Goal: Information Seeking & Learning: Check status

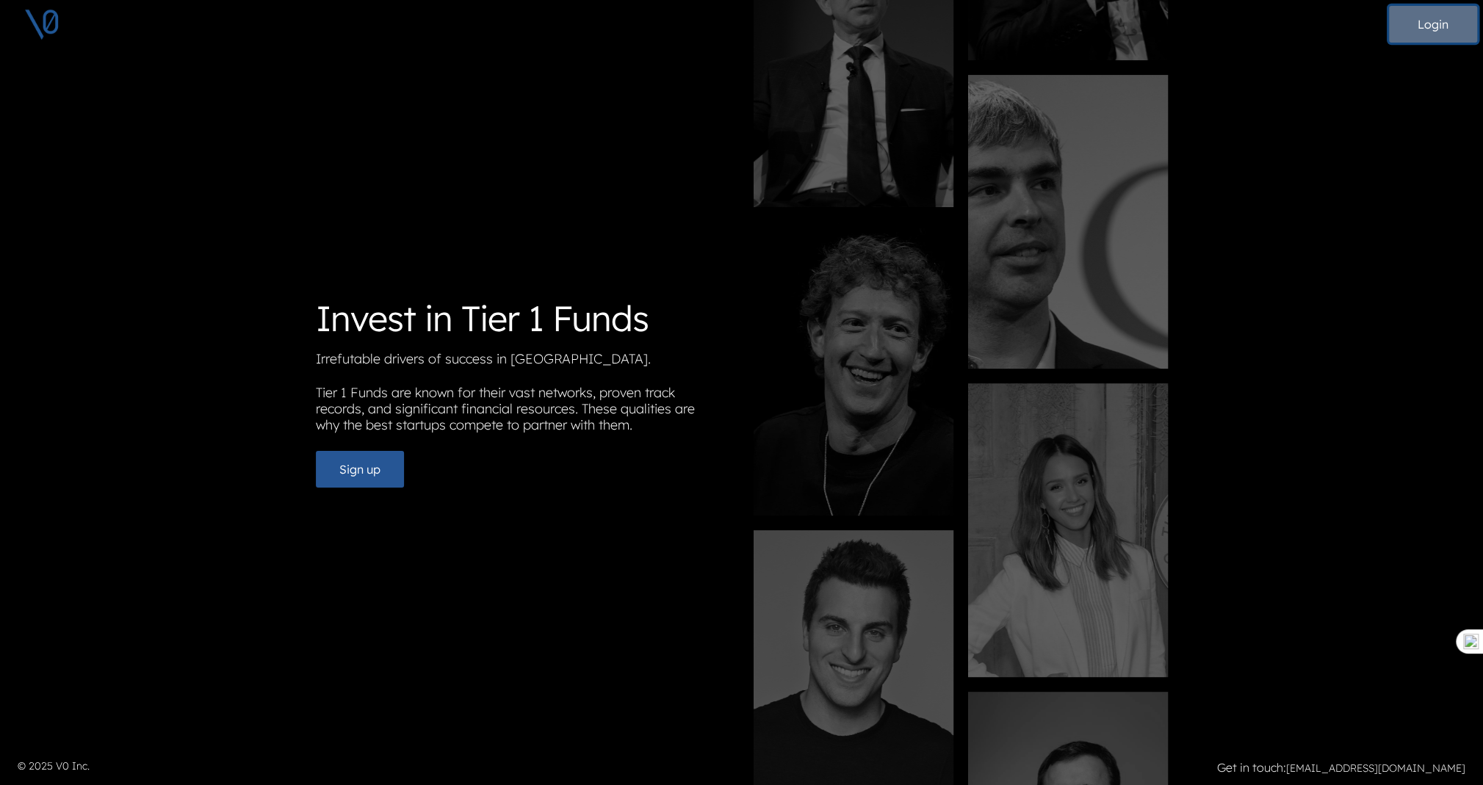
click at [1436, 18] on button "Login" at bounding box center [1433, 24] width 88 height 37
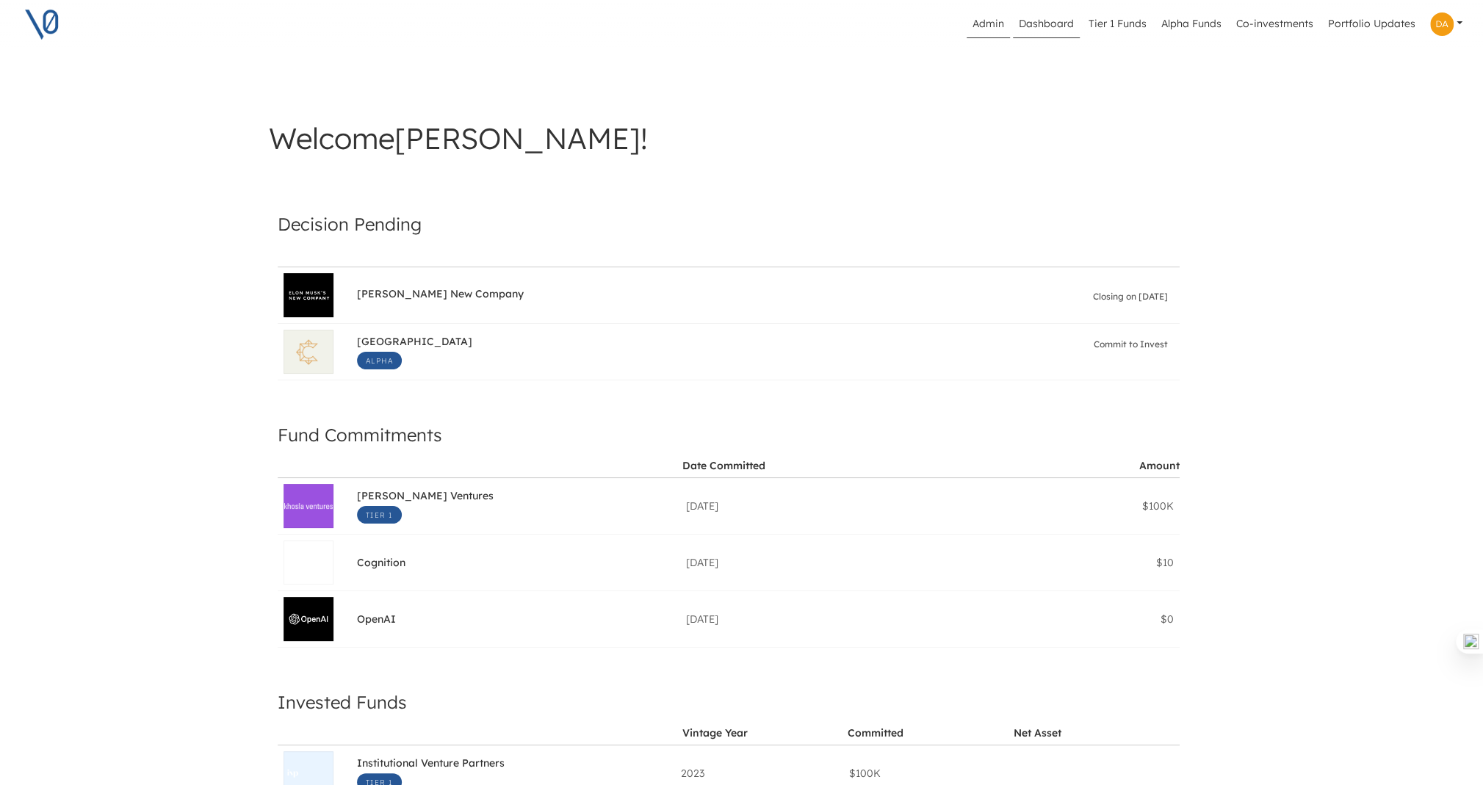
click at [996, 22] on link "Admin" at bounding box center [987, 24] width 43 height 28
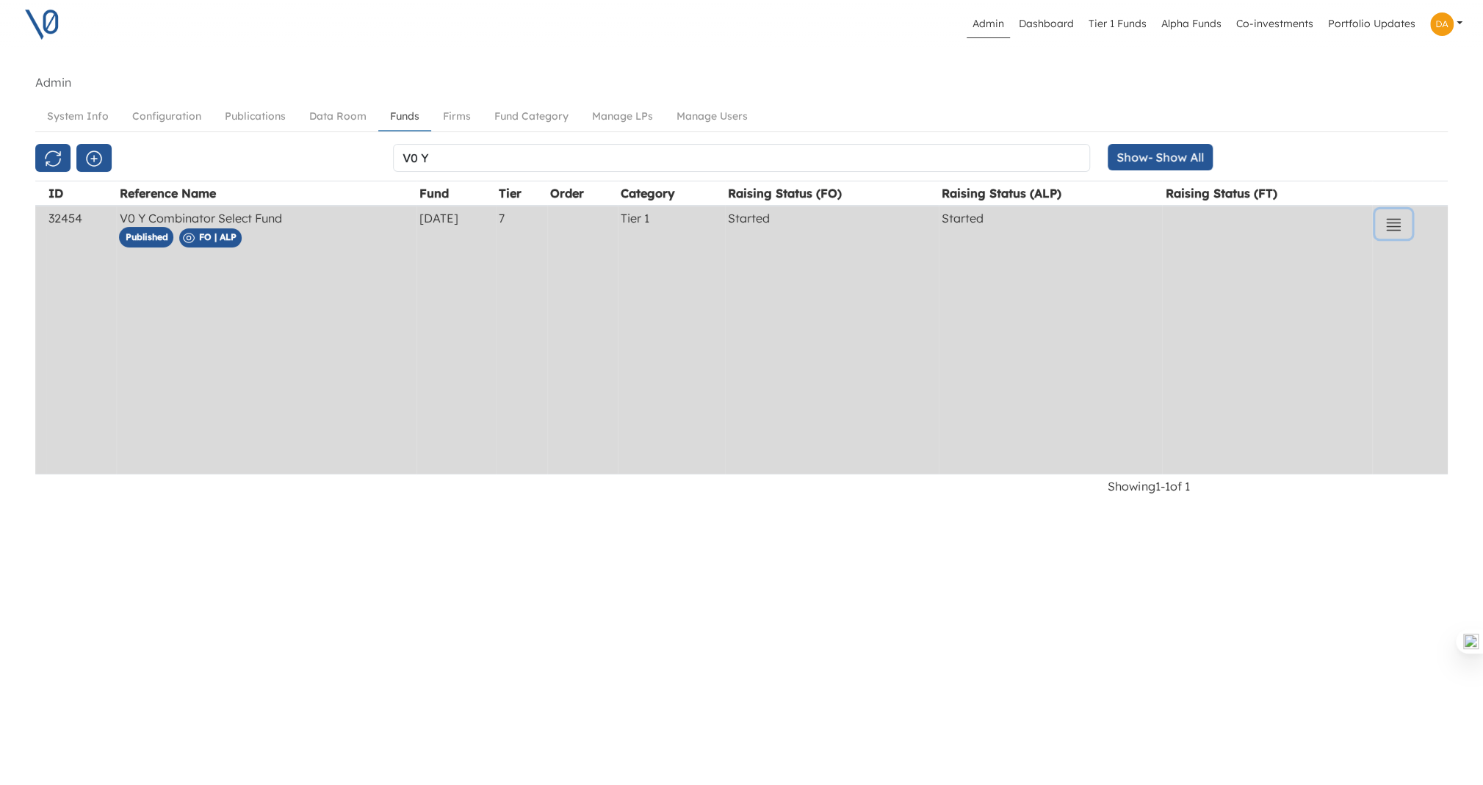
click at [1390, 226] on icon "button" at bounding box center [1393, 225] width 18 height 18
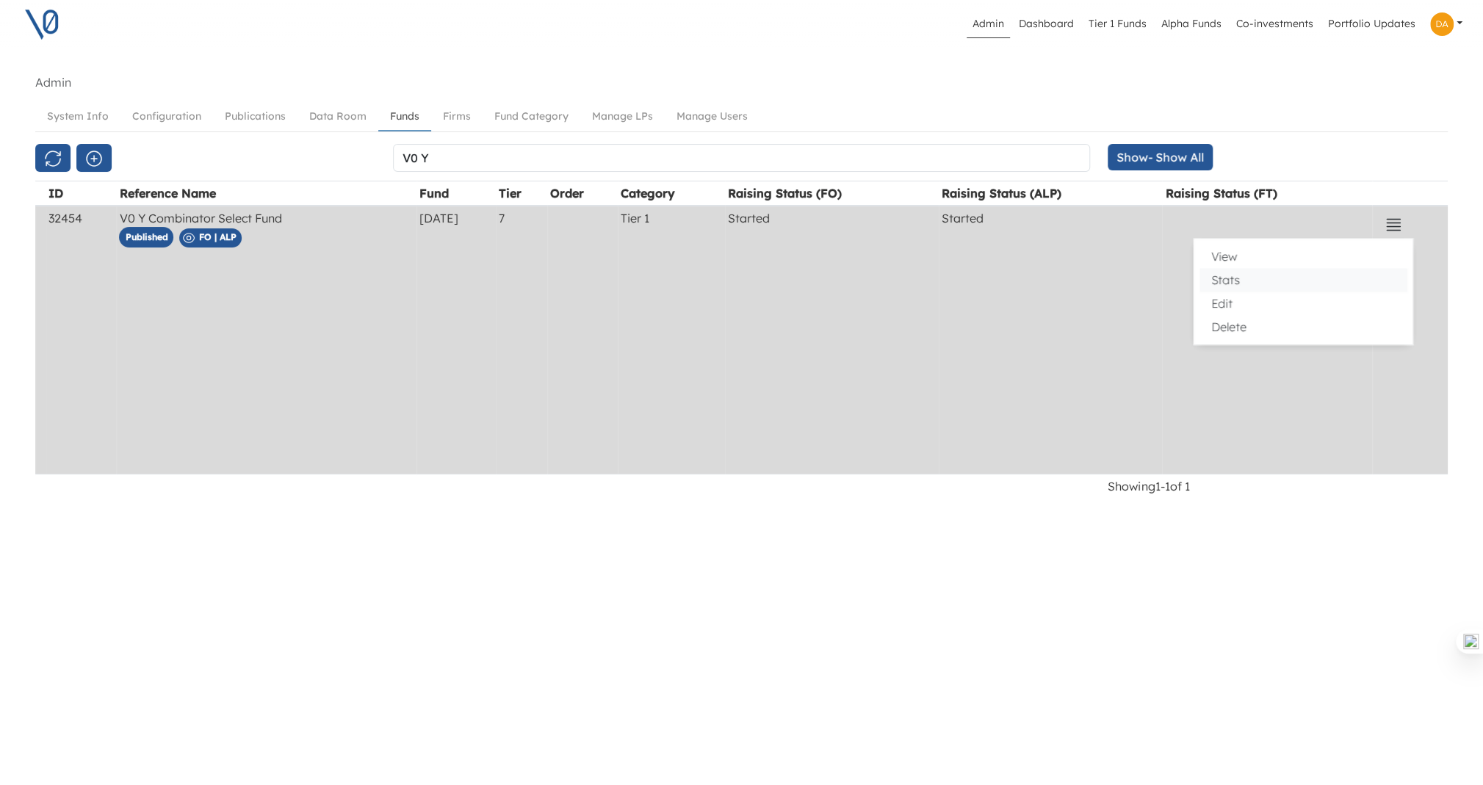
click at [1226, 283] on button "Stats" at bounding box center [1302, 279] width 207 height 23
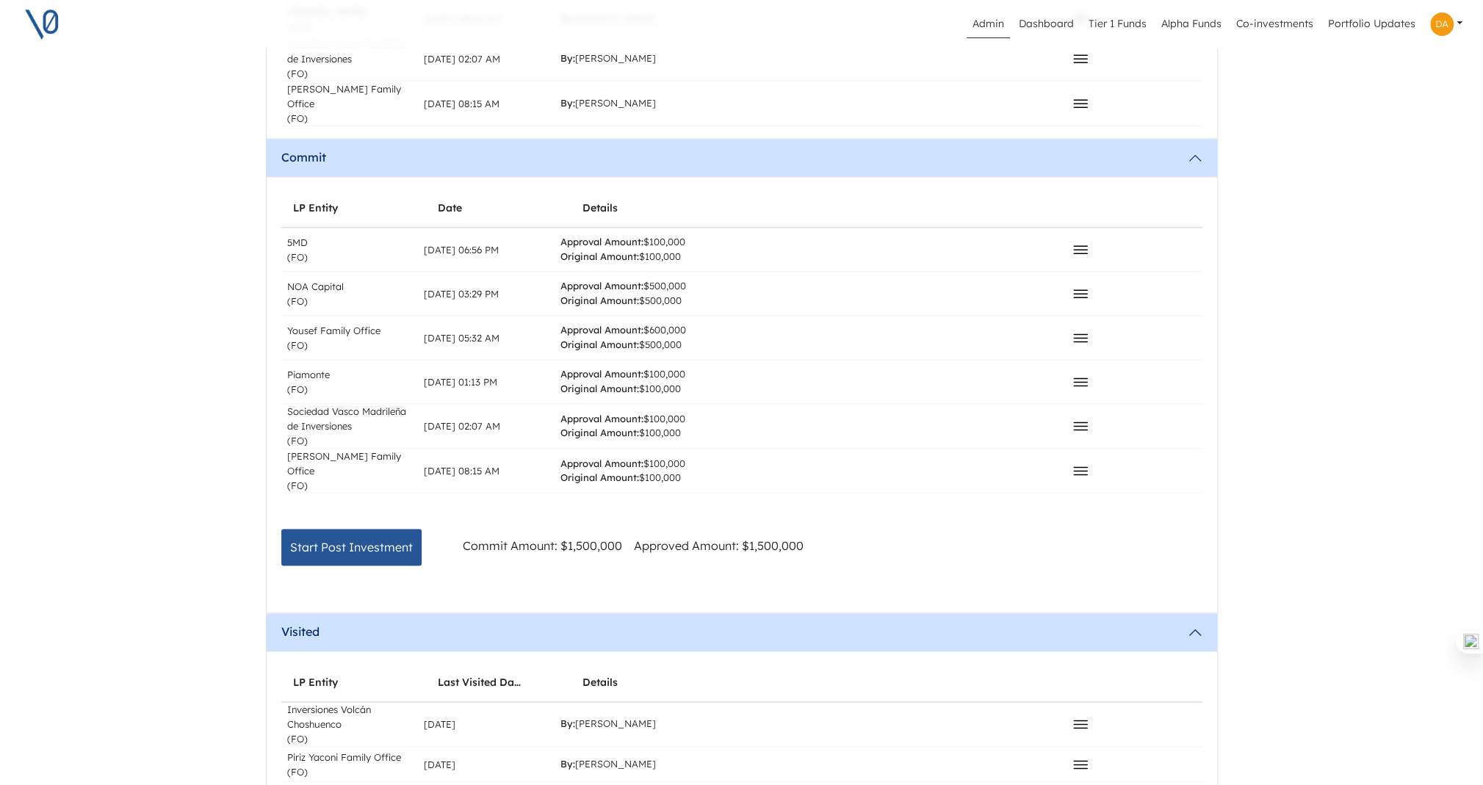
scroll to position [1361, 0]
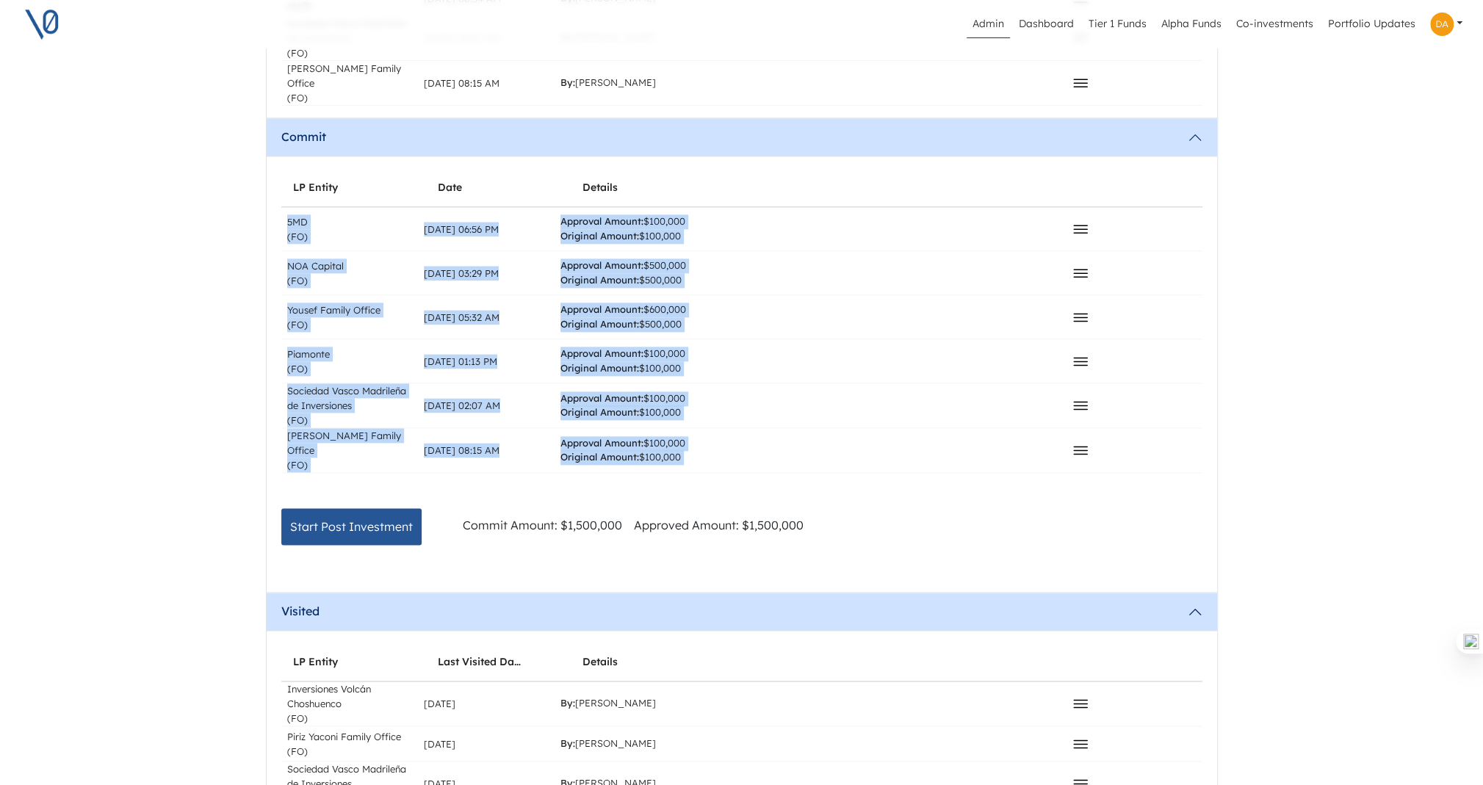
drag, startPoint x: 1175, startPoint y: 417, endPoint x: 220, endPoint y: 170, distance: 986.7
click at [220, 170] on div "Admin Dashboard Tier 1 Funds Alpha Funds Co-investments Portfolio Updates Profi…" at bounding box center [741, 200] width 1483 height 3122
copy div "5MD (FO) [DATE] 06:56 PM Approval Amount: $100,000 Original Amount: $100,000 Ap…"
